Goal: Task Accomplishment & Management: Complete application form

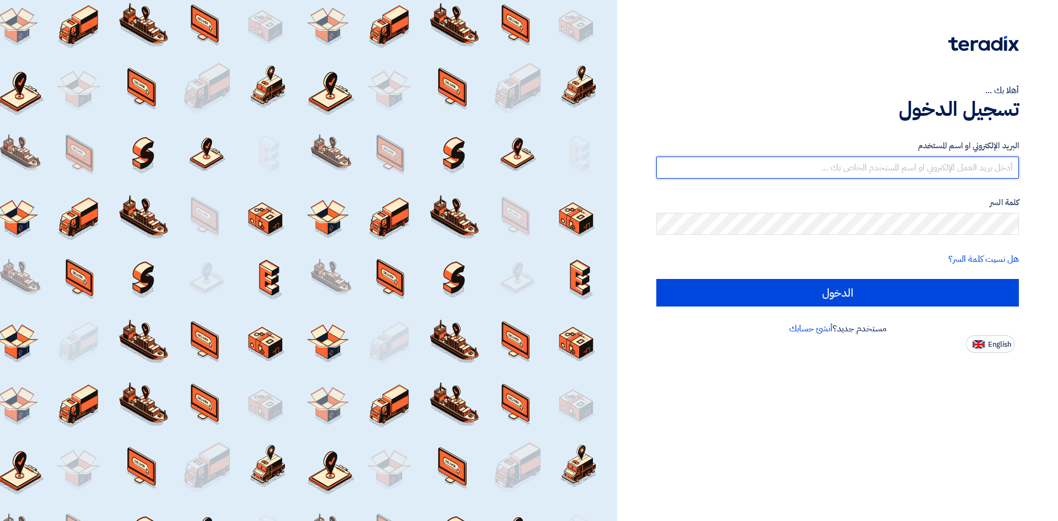
type input "[EMAIL_ADDRESS][DOMAIN_NAME]"
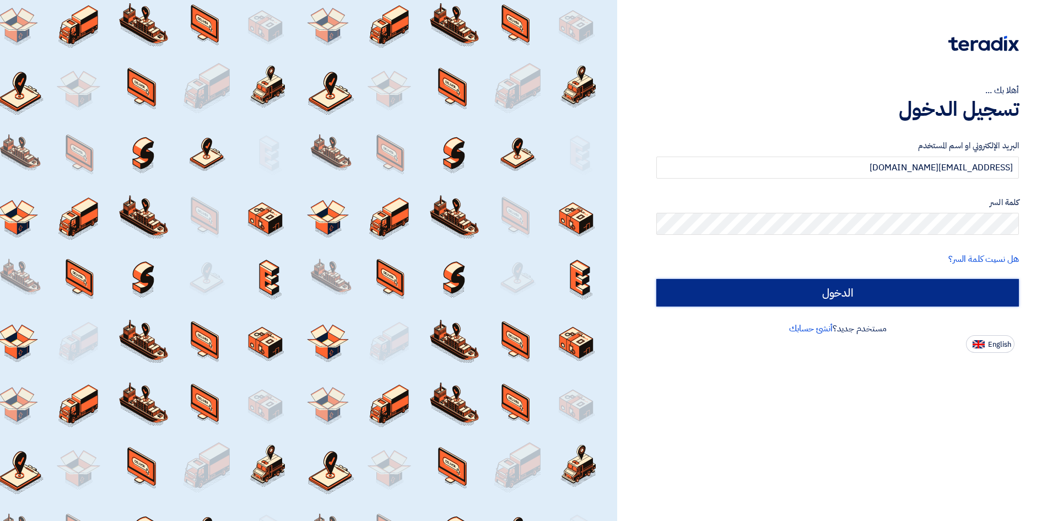
click at [931, 301] on input "الدخول" at bounding box center [837, 293] width 362 height 28
click at [933, 296] on input "الدخول" at bounding box center [837, 293] width 362 height 28
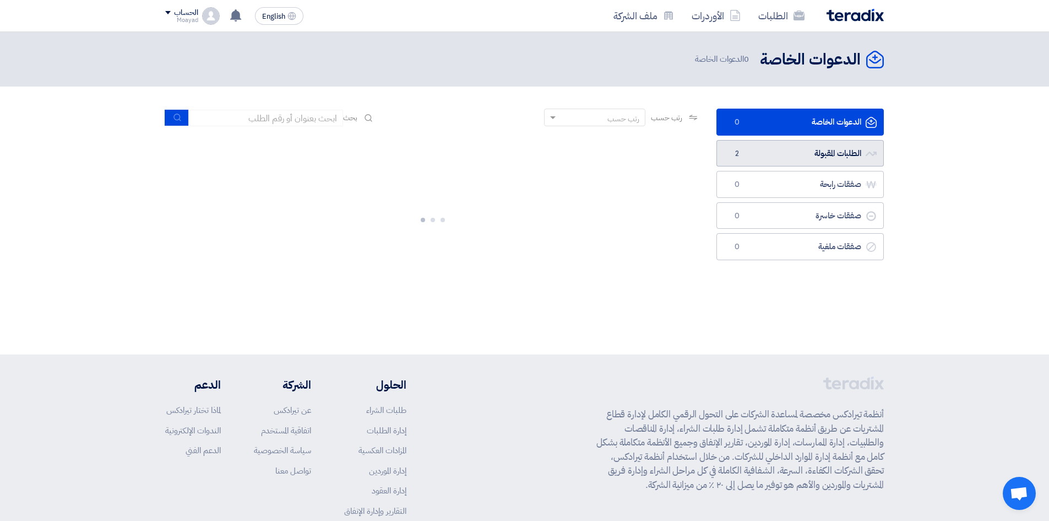
click at [803, 158] on link "الطلبات المقبولة الطلبات المقبولة 2" at bounding box center [800, 153] width 167 height 27
click at [782, 155] on link "الطلبات المقبولة الطلبات المقبولة 2" at bounding box center [800, 153] width 167 height 27
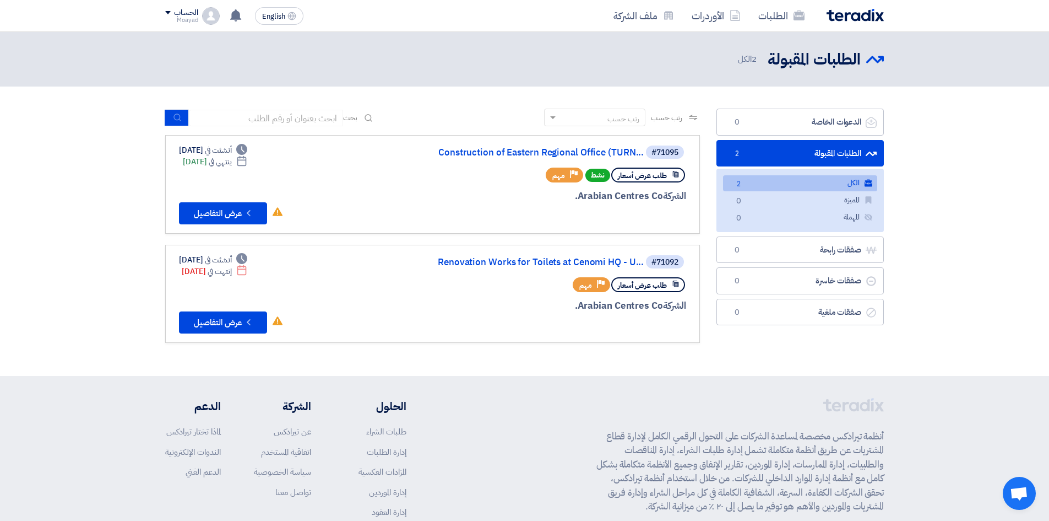
click at [798, 185] on link "الكل الكل 2" at bounding box center [800, 183] width 154 height 16
click at [233, 217] on button "Check details عرض التفاصيل" at bounding box center [223, 213] width 88 height 22
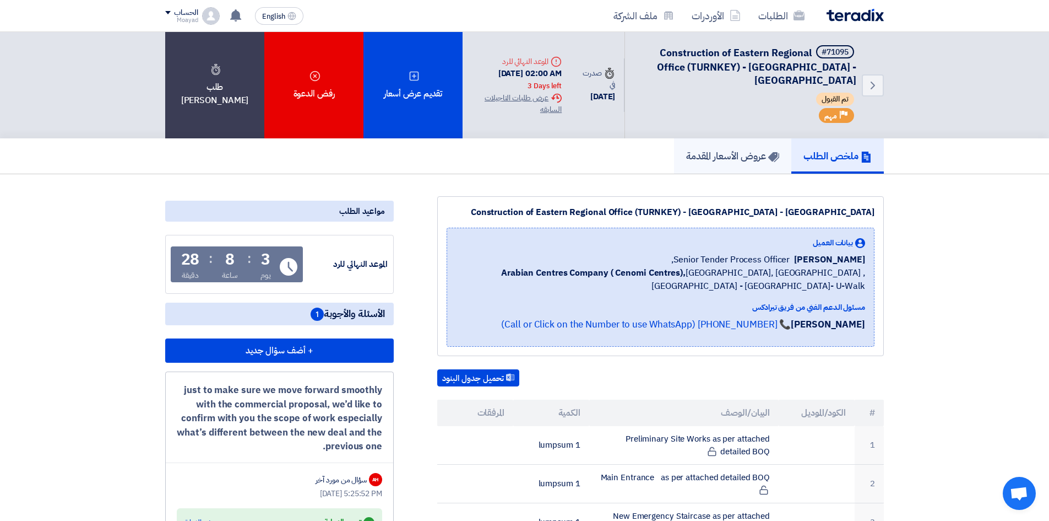
click at [720, 156] on h5 "عروض الأسعار المقدمة" at bounding box center [732, 155] width 93 height 13
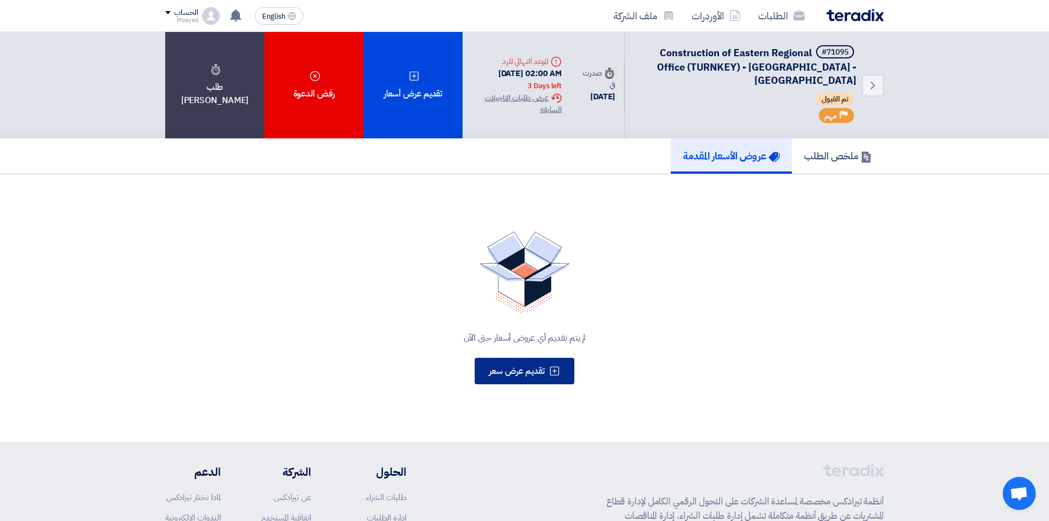
click at [528, 375] on span "تقديم عرض سعر" at bounding box center [517, 370] width 56 height 13
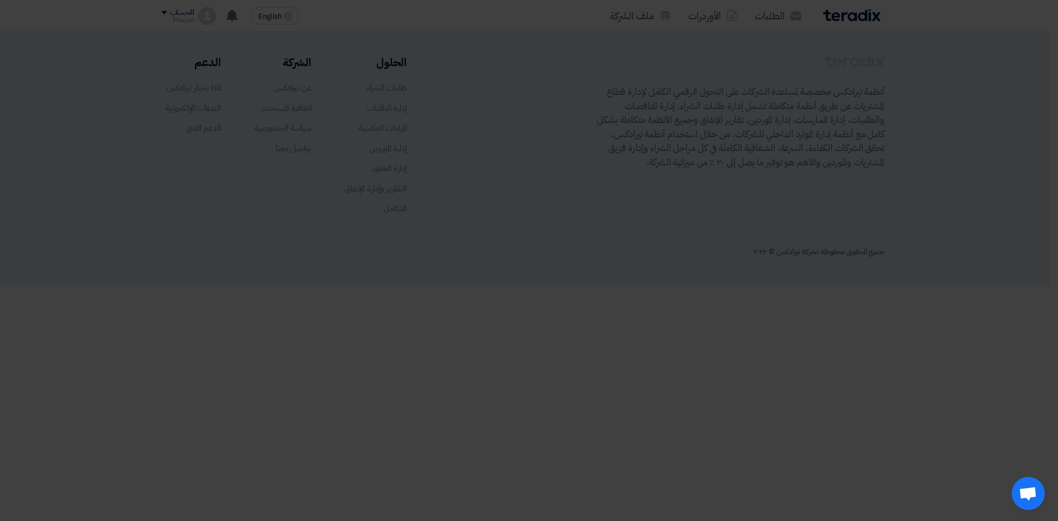
click at [513, 174] on div "أبدأ في تقديم عرض أسعار جديد تقديم عرض أسعار جديد من البداية" at bounding box center [529, 109] width 606 height 159
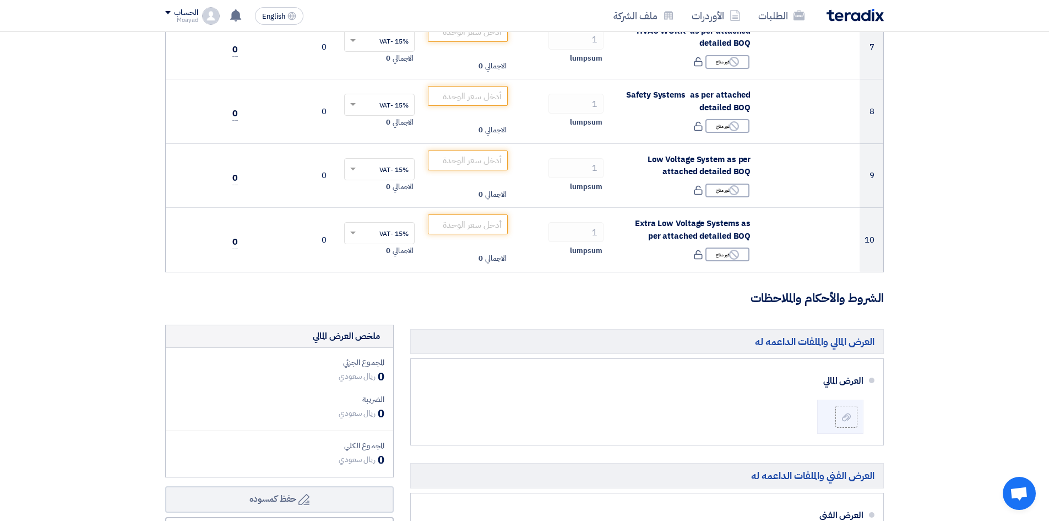
scroll to position [386, 0]
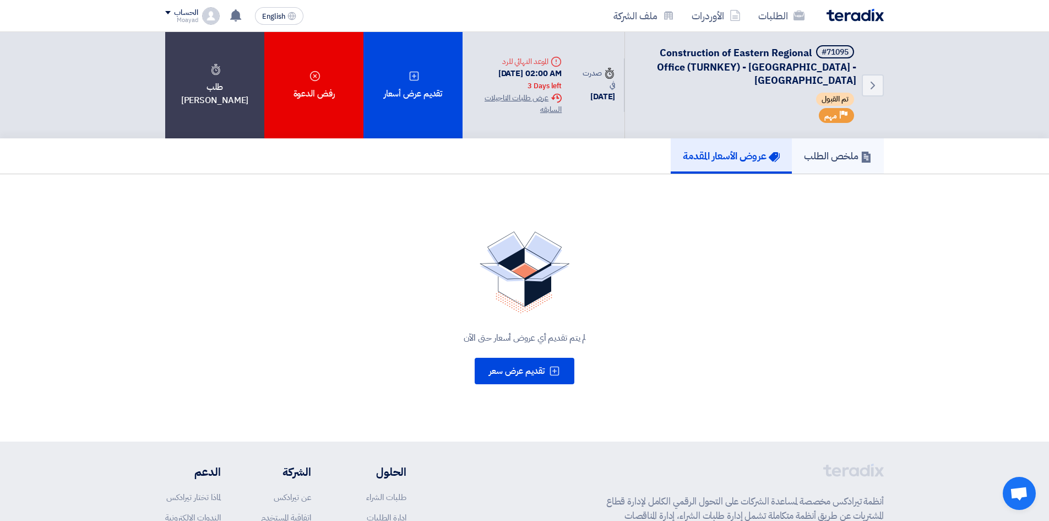
click at [846, 158] on h5 "ملخص الطلب" at bounding box center [838, 155] width 68 height 13
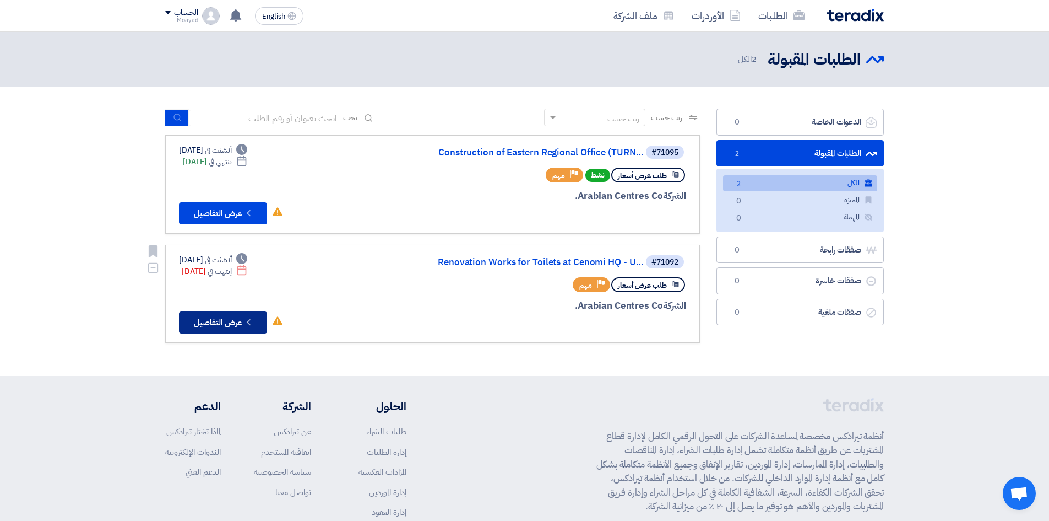
click at [227, 322] on button "Check details عرض التفاصيل" at bounding box center [223, 322] width 88 height 22
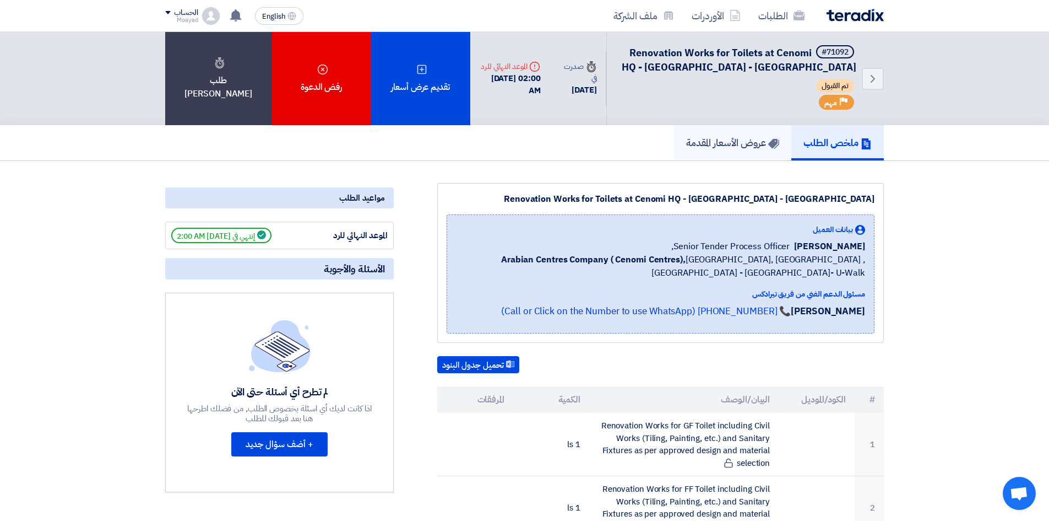
click at [757, 142] on h5 "عروض الأسعار المقدمة" at bounding box center [732, 142] width 93 height 13
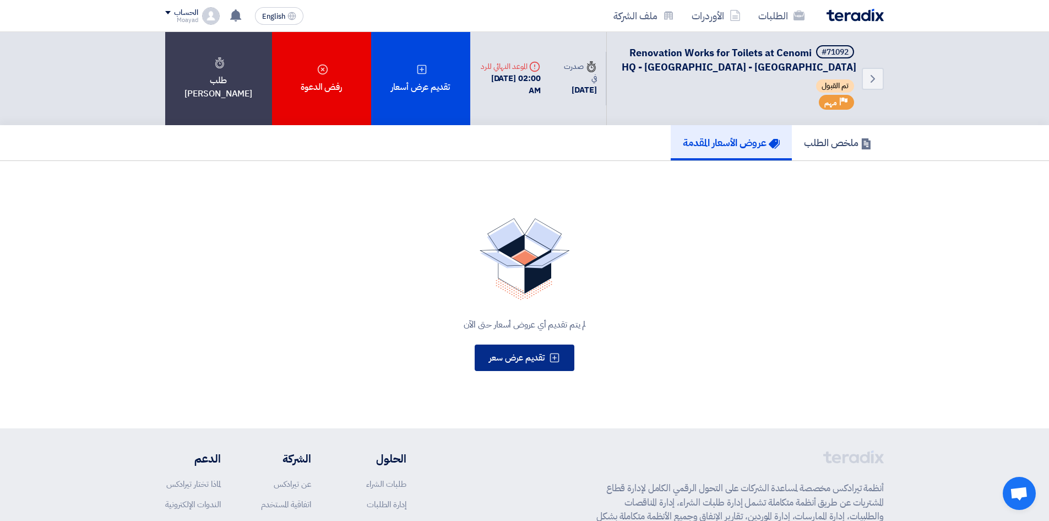
click at [532, 357] on span "تقديم عرض سعر" at bounding box center [517, 357] width 56 height 13
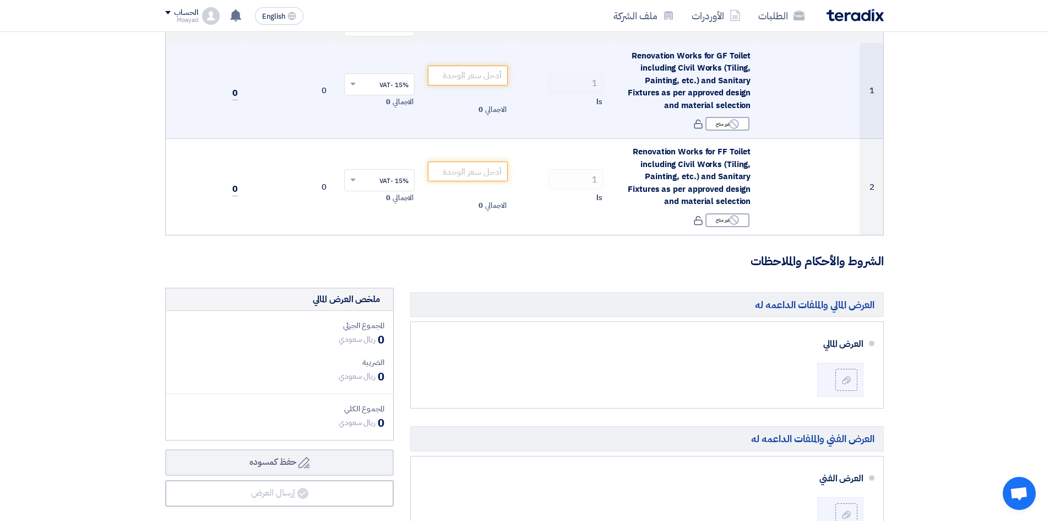
scroll to position [110, 0]
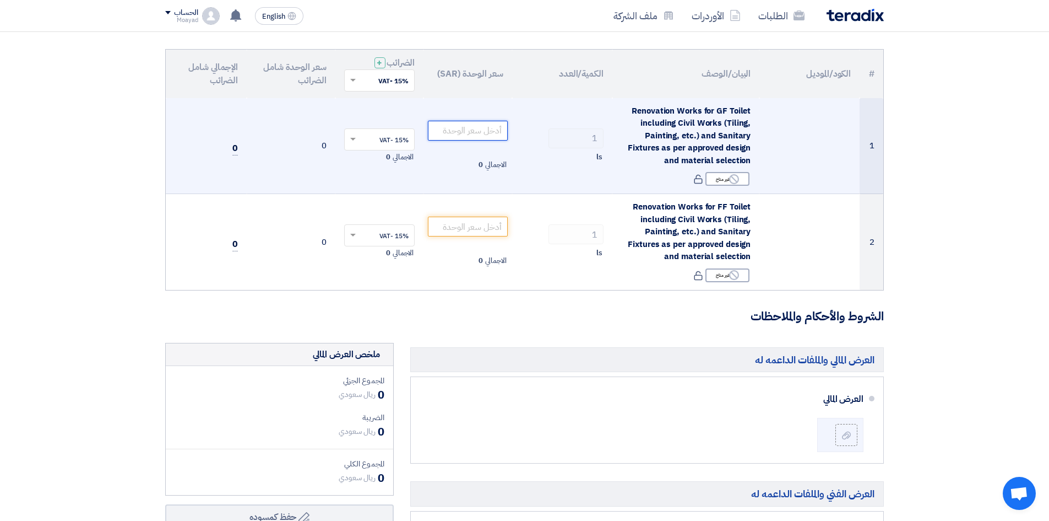
click at [495, 136] on input "number" at bounding box center [468, 131] width 80 height 20
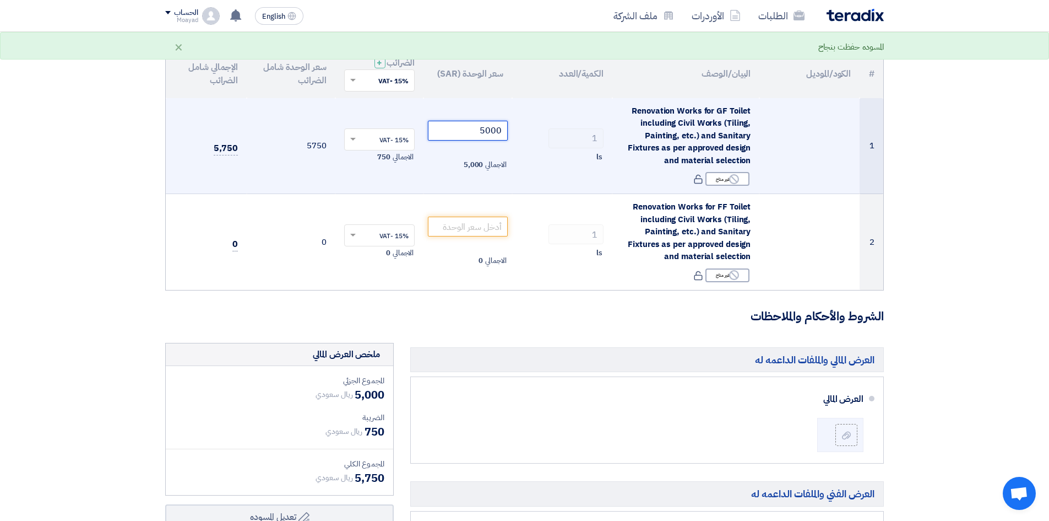
click at [165, 504] on button "Draft تعديل المسوده" at bounding box center [279, 517] width 229 height 26
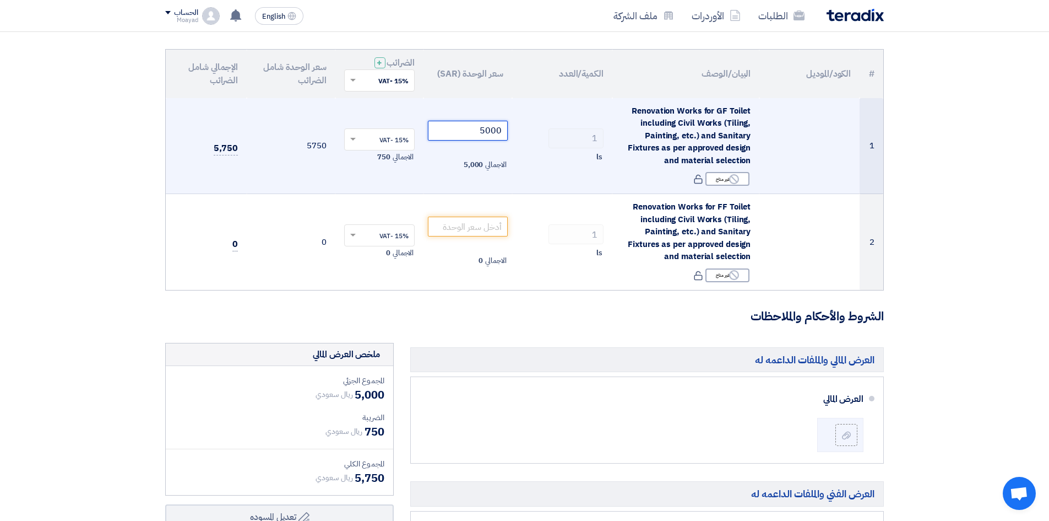
click at [481, 128] on input "5000" at bounding box center [468, 131] width 80 height 20
click at [480, 128] on input "5000" at bounding box center [468, 131] width 80 height 20
drag, startPoint x: 460, startPoint y: 128, endPoint x: 519, endPoint y: 131, distance: 58.5
click at [519, 131] on tr "1 Renovation Works for GF Toilet including Civil Works (Tiling, Painting, etc.)…" at bounding box center [525, 146] width 718 height 96
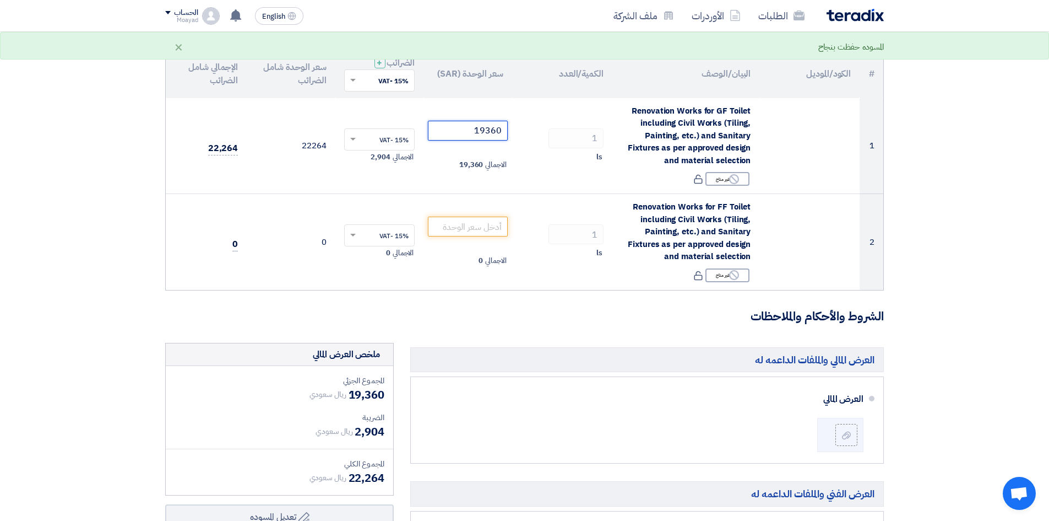
type input "19360"
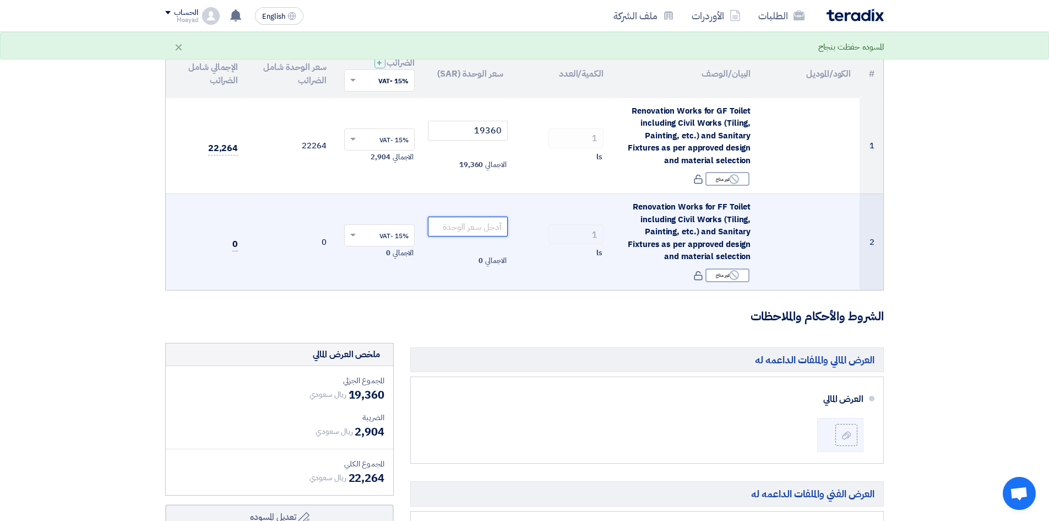
click at [477, 221] on input "number" at bounding box center [468, 226] width 80 height 20
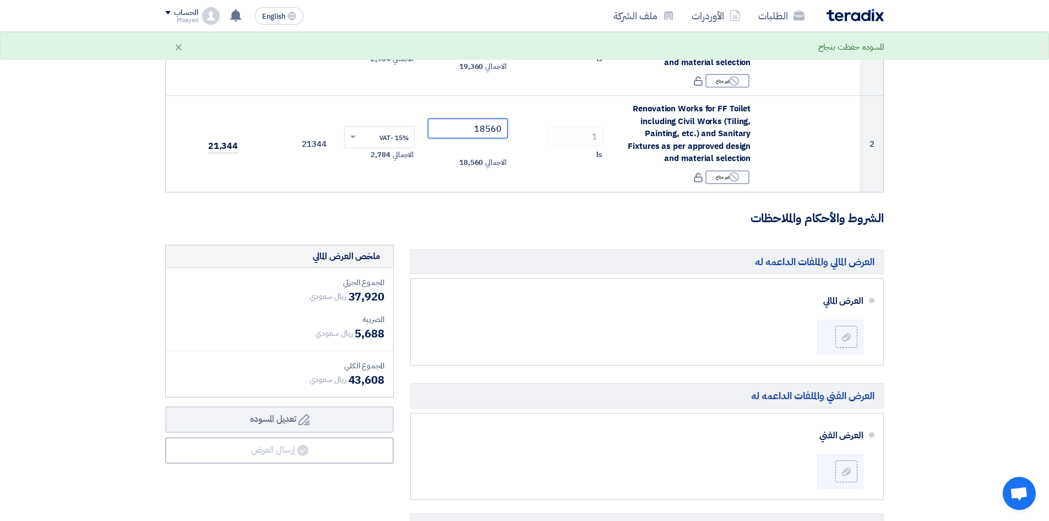
scroll to position [220, 0]
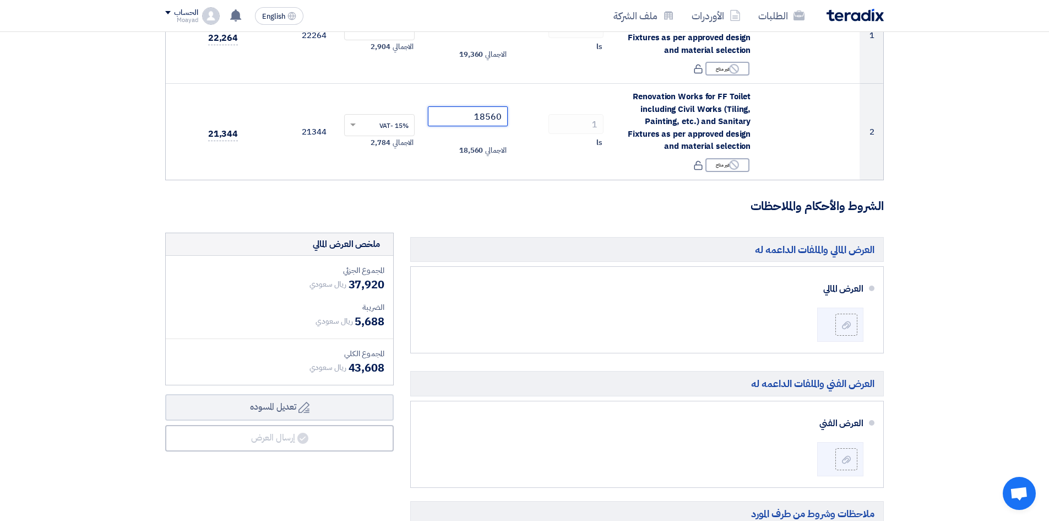
type input "18560"
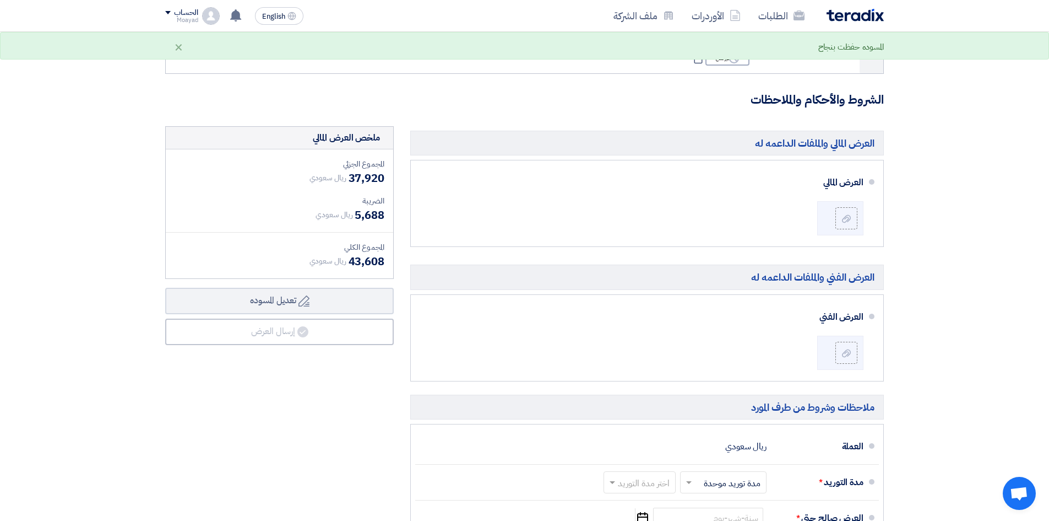
scroll to position [330, 0]
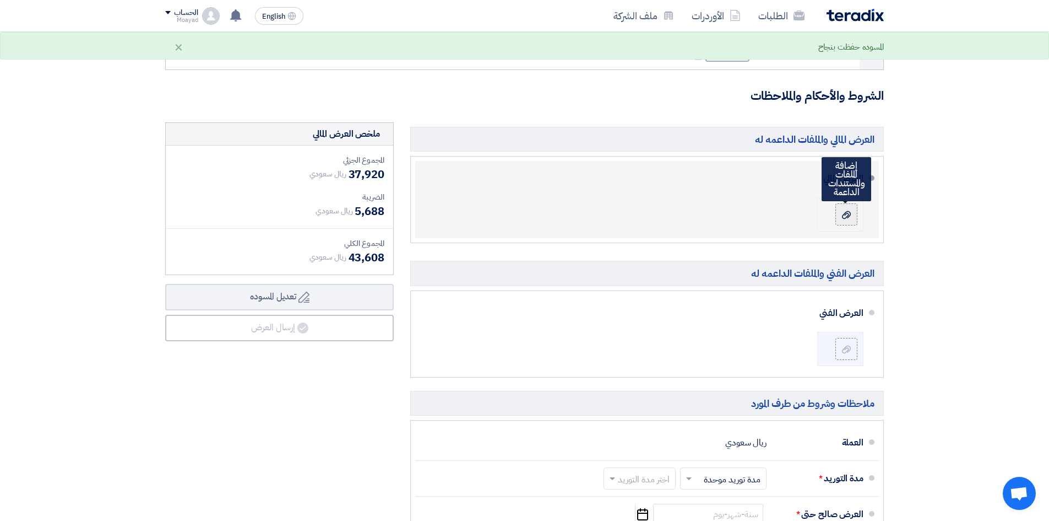
click at [847, 218] on icon at bounding box center [846, 214] width 9 height 9
click at [0, 0] on input "file" at bounding box center [0, 0] width 0 height 0
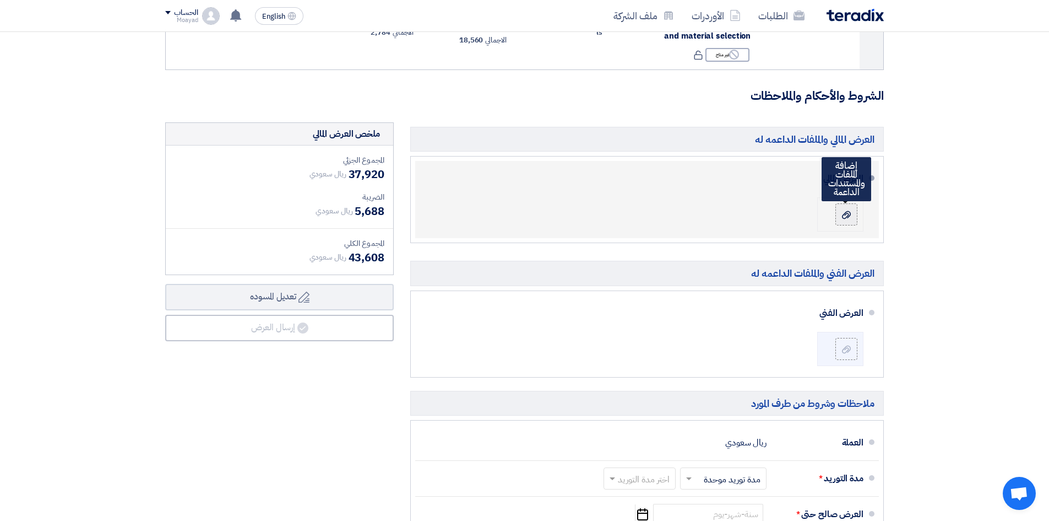
click at [845, 217] on icon at bounding box center [846, 214] width 9 height 9
click at [0, 0] on input "file" at bounding box center [0, 0] width 0 height 0
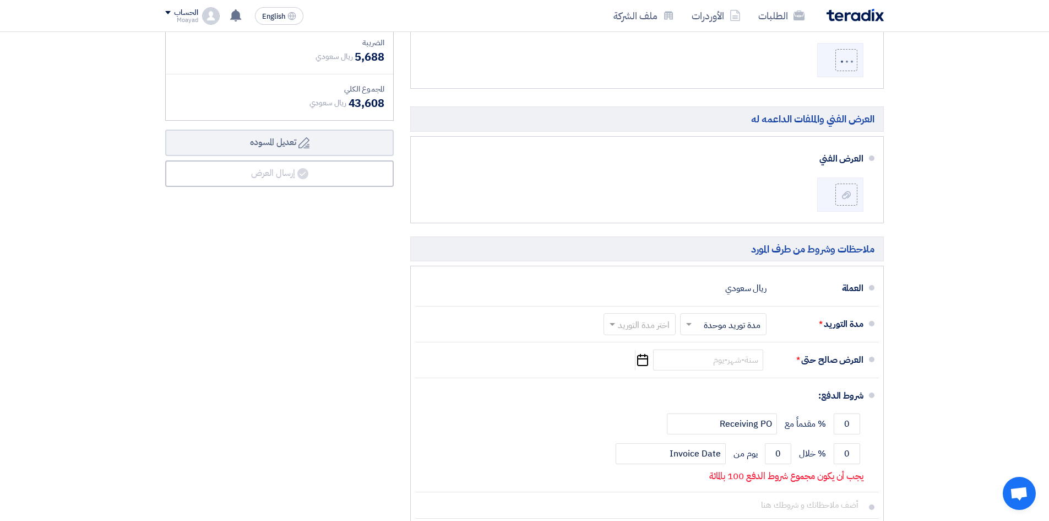
scroll to position [551, 0]
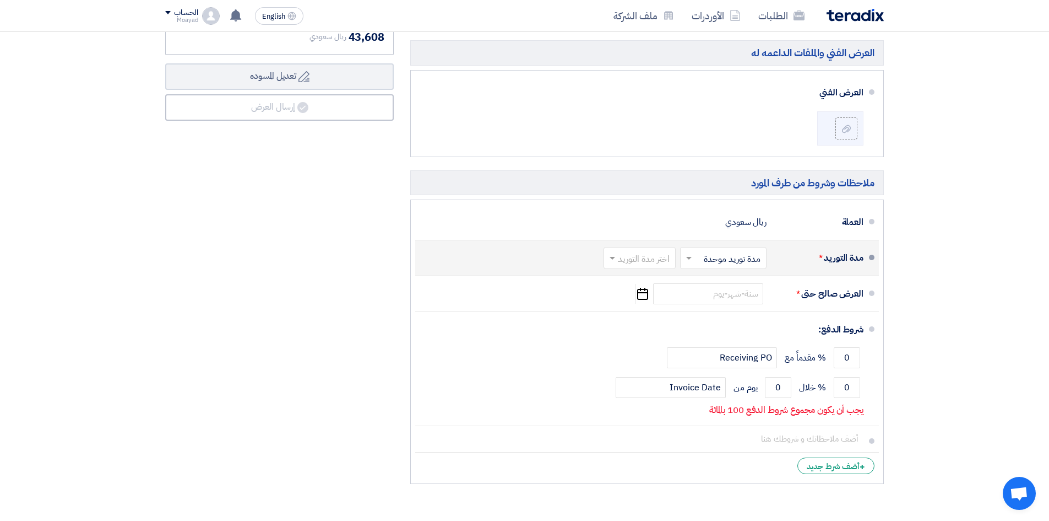
click at [716, 254] on input "text" at bounding box center [721, 259] width 81 height 16
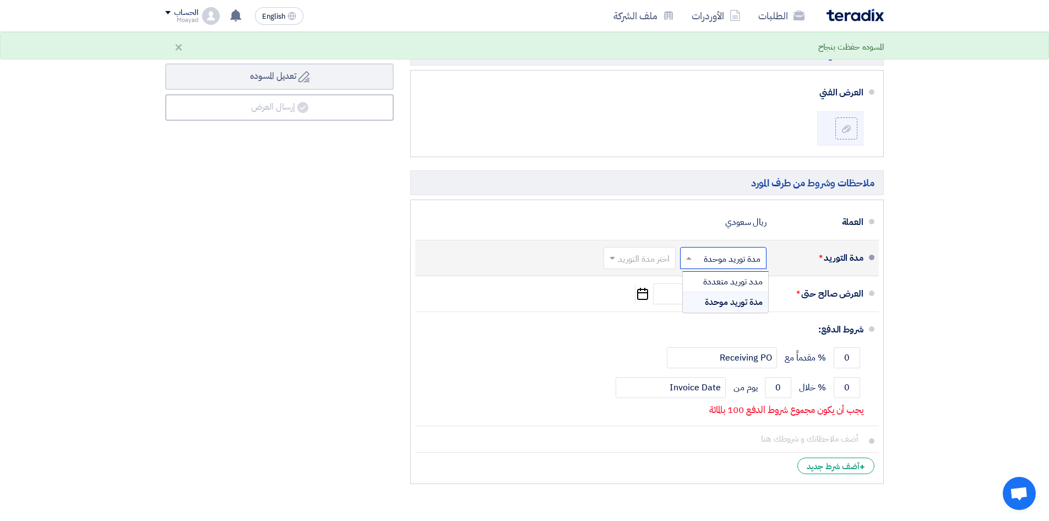
click at [716, 254] on input "text" at bounding box center [721, 259] width 81 height 16
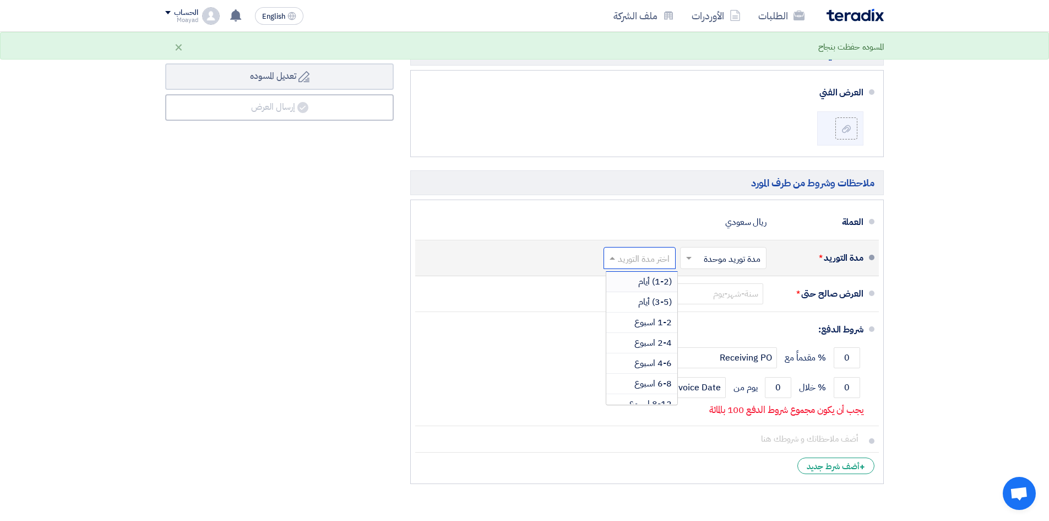
click at [655, 256] on input "text" at bounding box center [637, 259] width 67 height 16
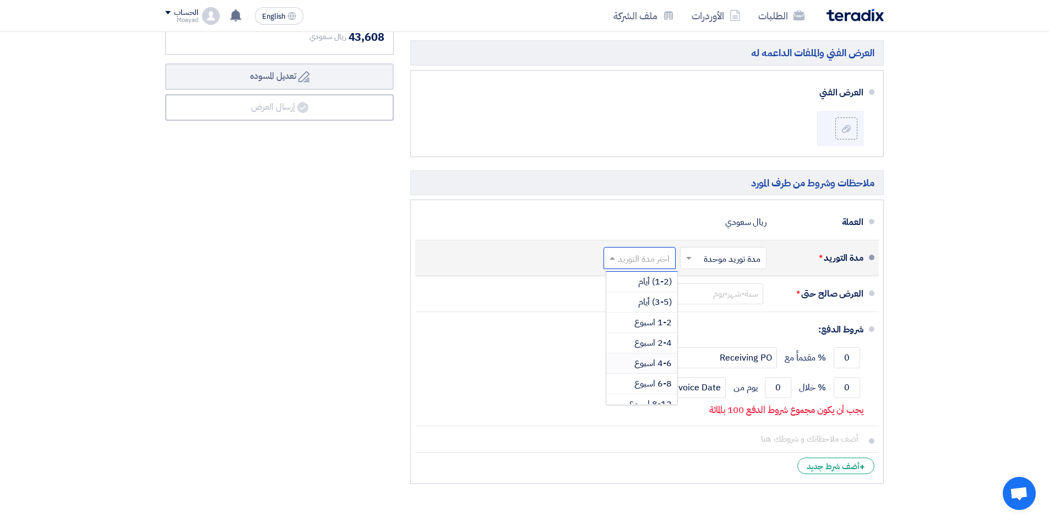
click at [658, 364] on span "4-6 اسبوع" at bounding box center [653, 362] width 37 height 13
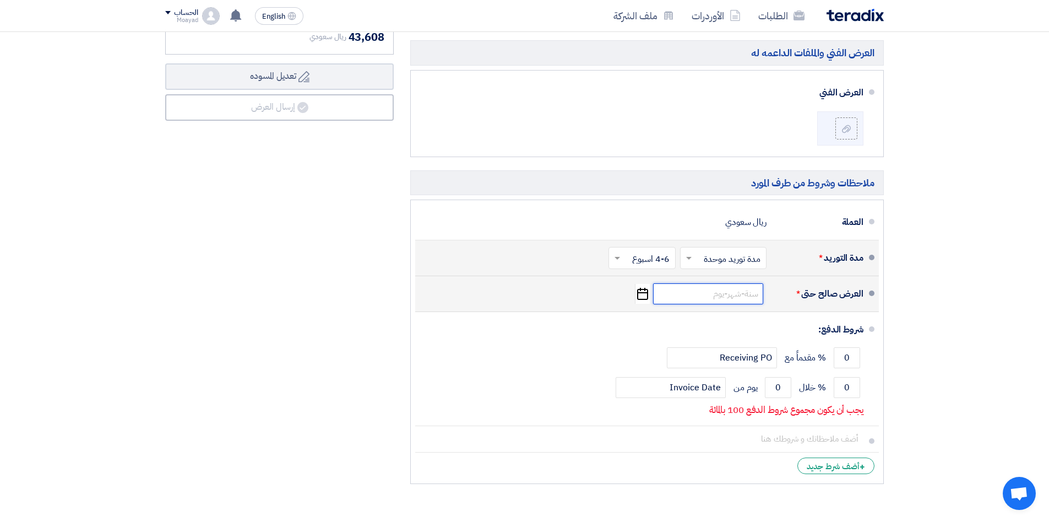
click at [725, 290] on input at bounding box center [708, 293] width 110 height 21
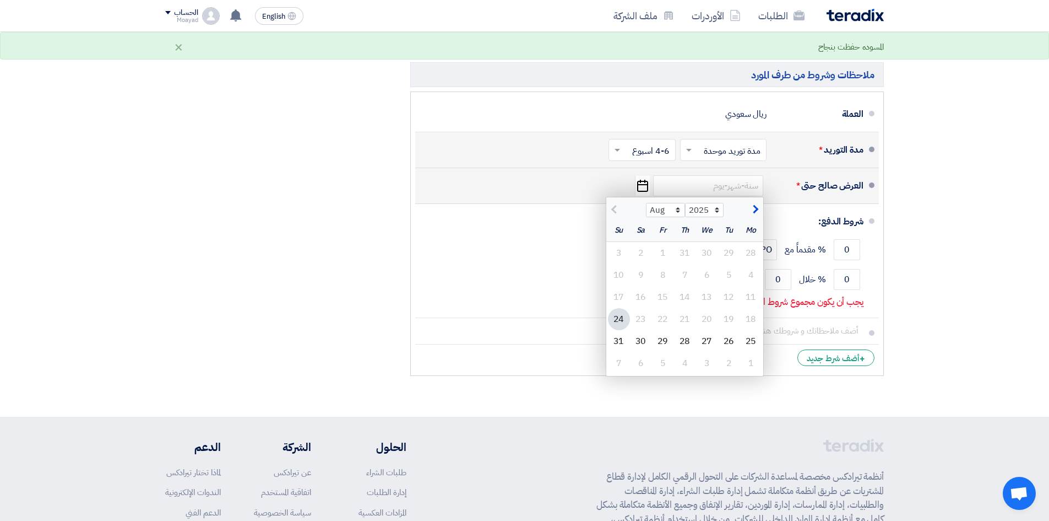
scroll to position [661, 0]
click at [621, 339] on div "31" at bounding box center [619, 339] width 22 height 22
type input "[DATE]"
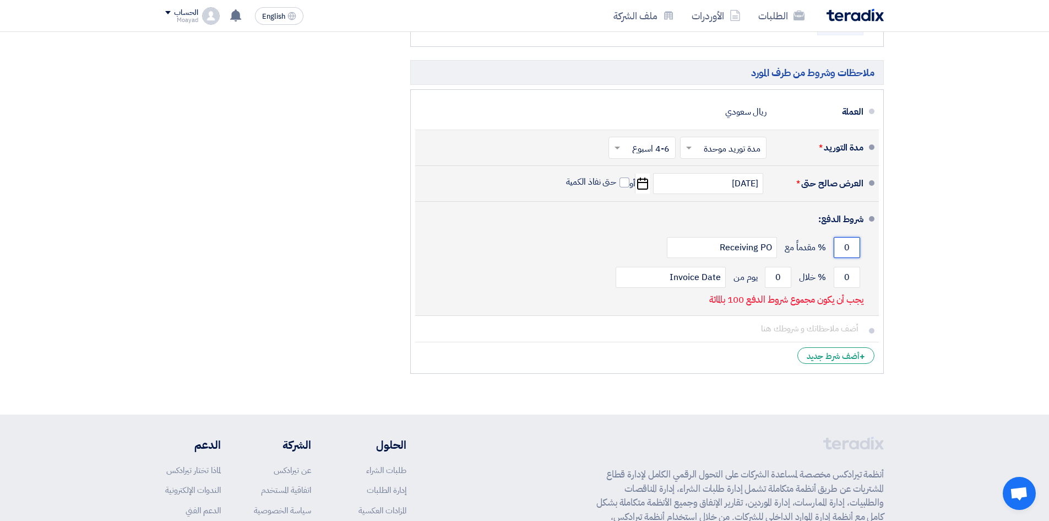
drag, startPoint x: 843, startPoint y: 251, endPoint x: 858, endPoint y: 251, distance: 15.4
click at [858, 251] on input "0" at bounding box center [847, 247] width 26 height 21
type input "60"
click at [768, 224] on div "شروط الدفع:" at bounding box center [648, 219] width 431 height 26
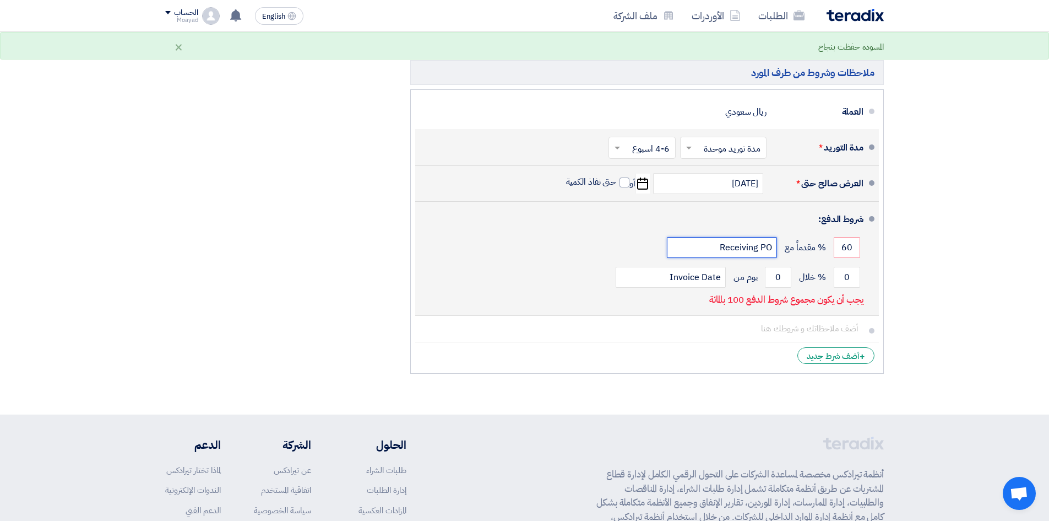
click at [752, 246] on input "Receiving PO" at bounding box center [722, 247] width 110 height 21
click at [849, 280] on input "0" at bounding box center [847, 277] width 26 height 21
drag, startPoint x: 849, startPoint y: 280, endPoint x: 842, endPoint y: 280, distance: 6.6
click at [842, 280] on input "0" at bounding box center [847, 277] width 26 height 21
type input "40"
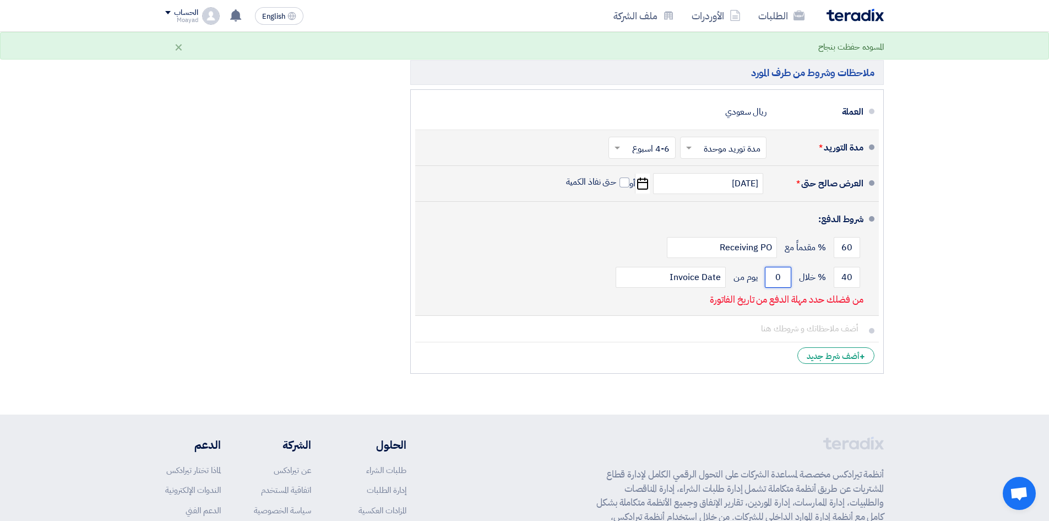
click at [777, 281] on input "0" at bounding box center [778, 277] width 26 height 21
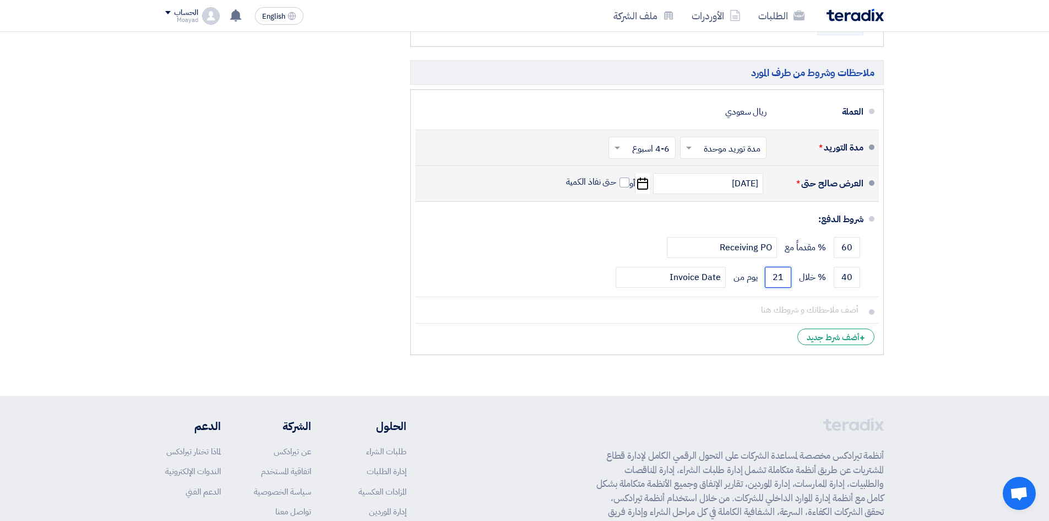
type input "21"
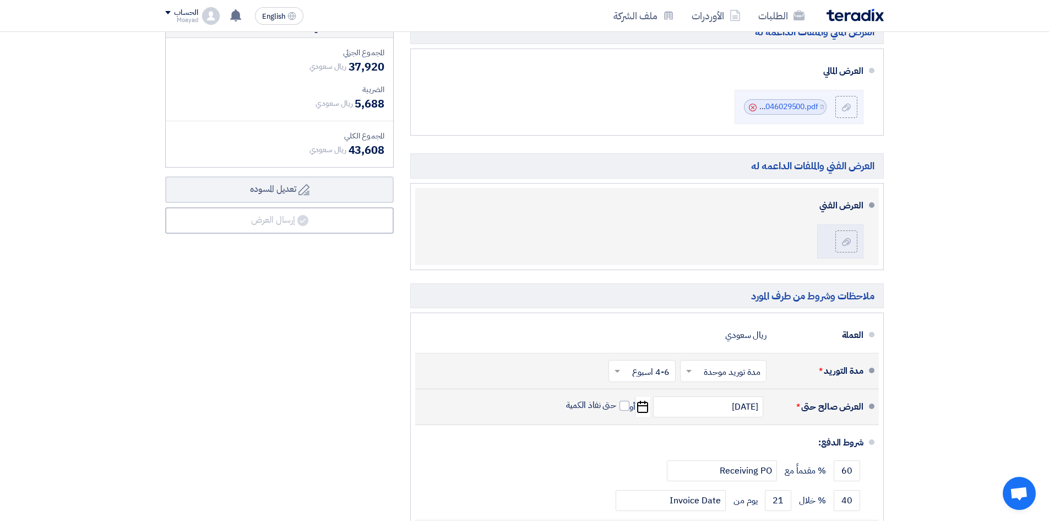
scroll to position [458, 0]
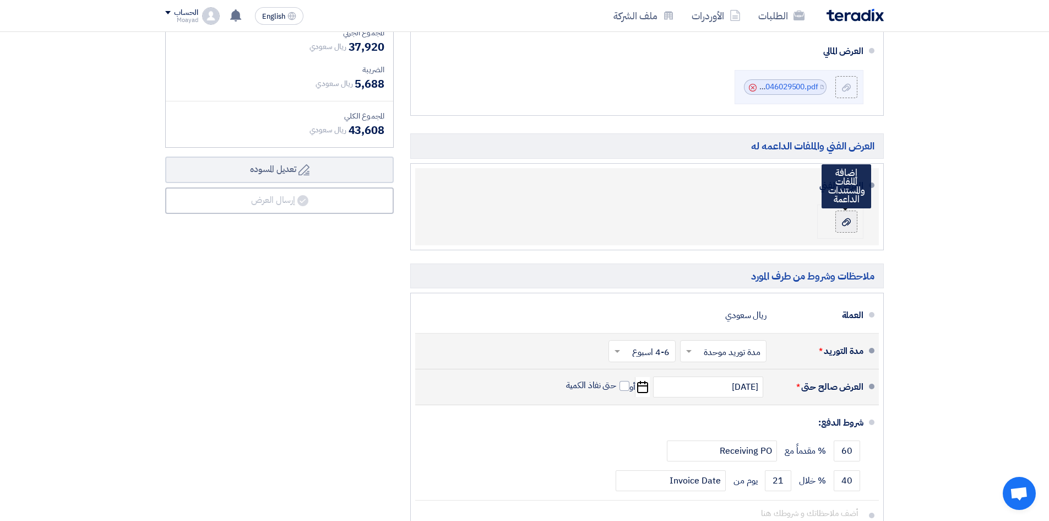
click at [851, 214] on label at bounding box center [847, 221] width 22 height 22
click at [0, 0] on input "file" at bounding box center [0, 0] width 0 height 0
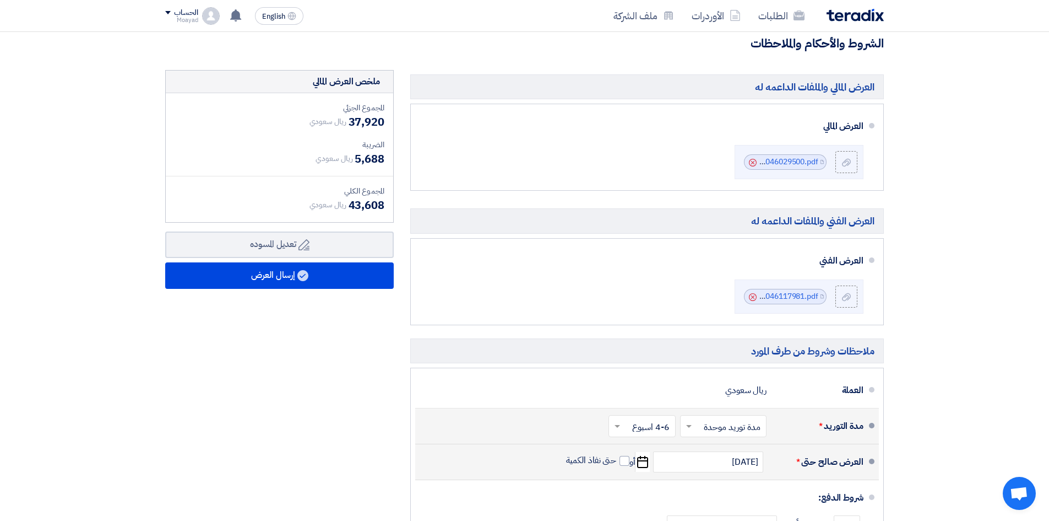
scroll to position [275, 0]
